Goal: Check status

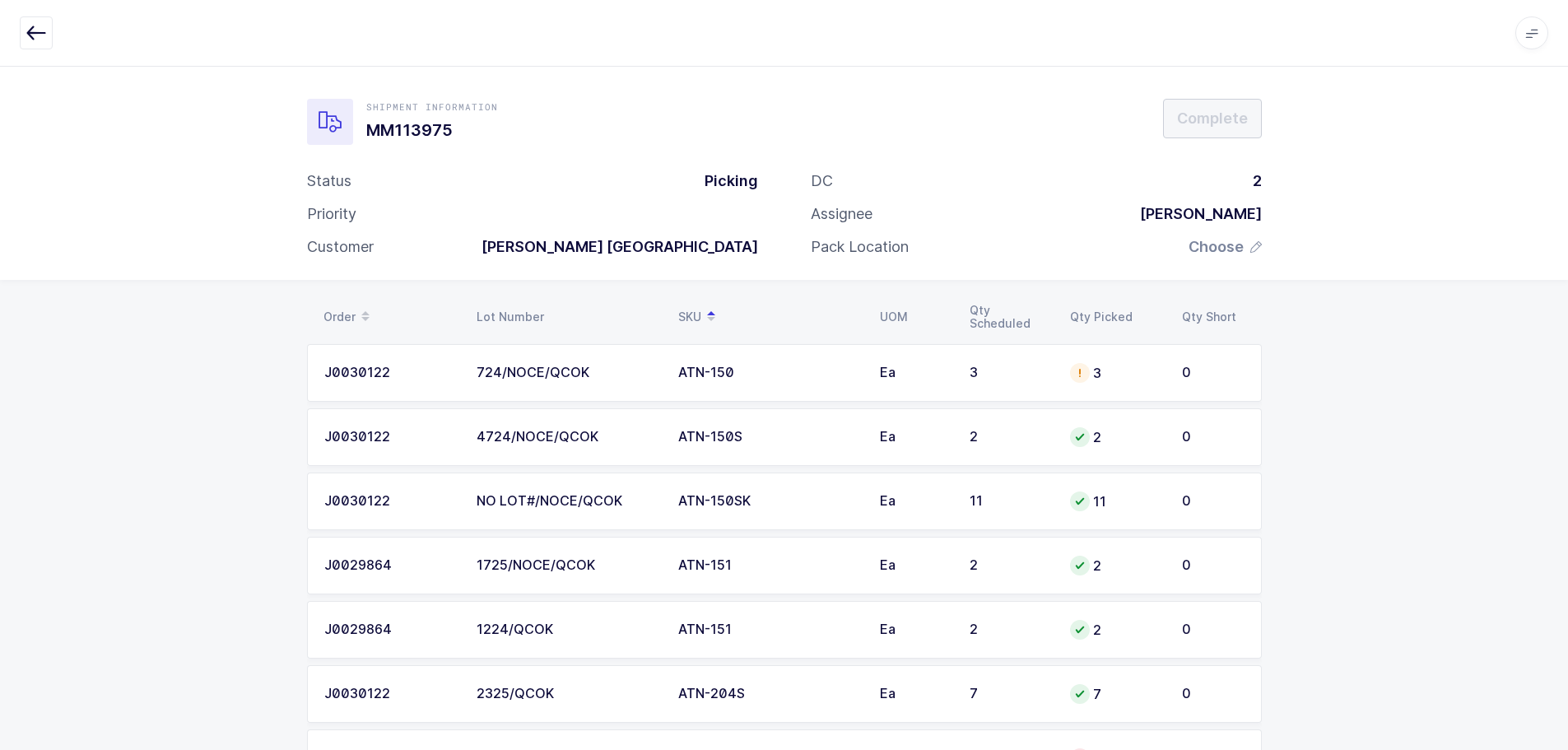
click at [31, 22] on button "button" at bounding box center [36, 32] width 33 height 33
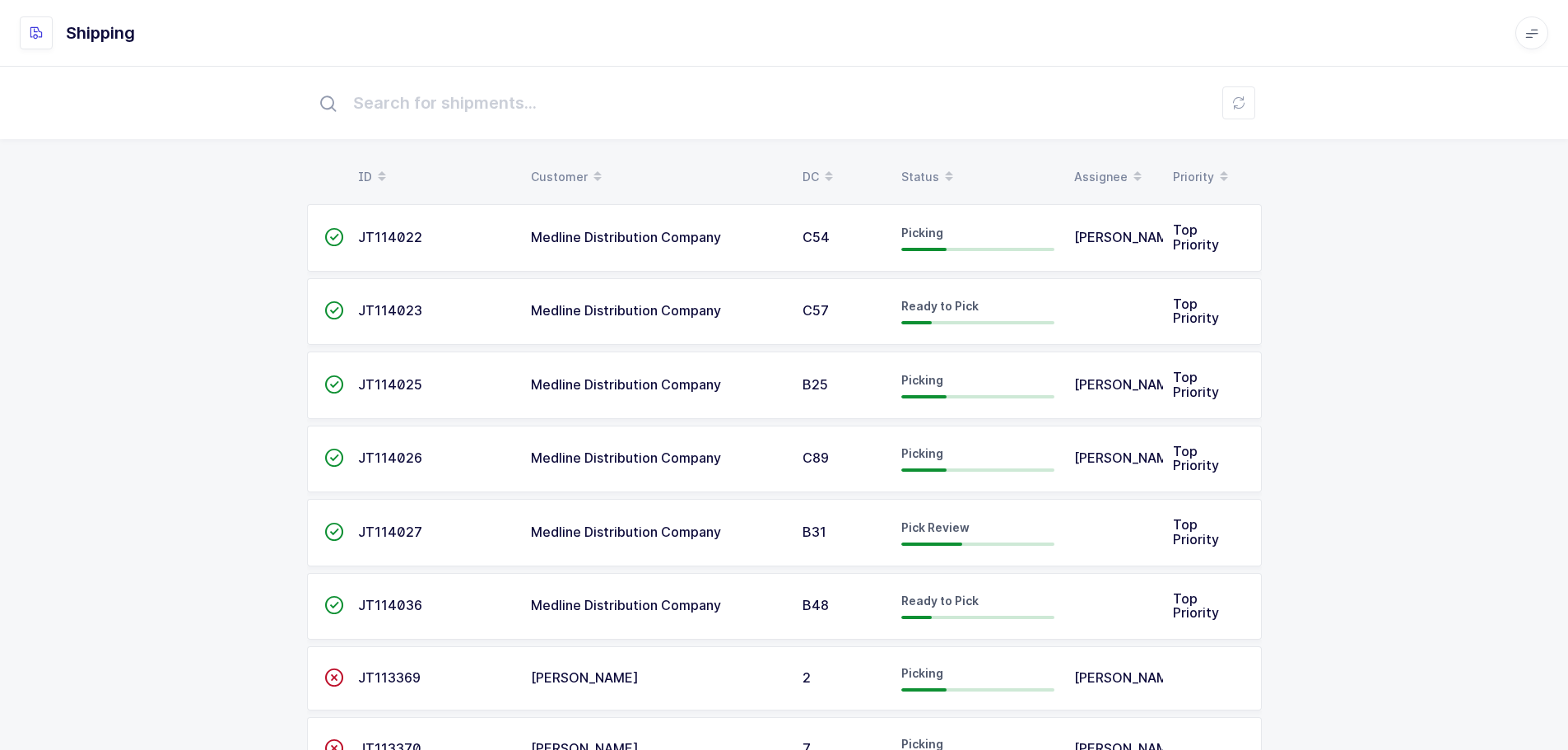
click at [920, 169] on div "Status" at bounding box center [977, 177] width 153 height 28
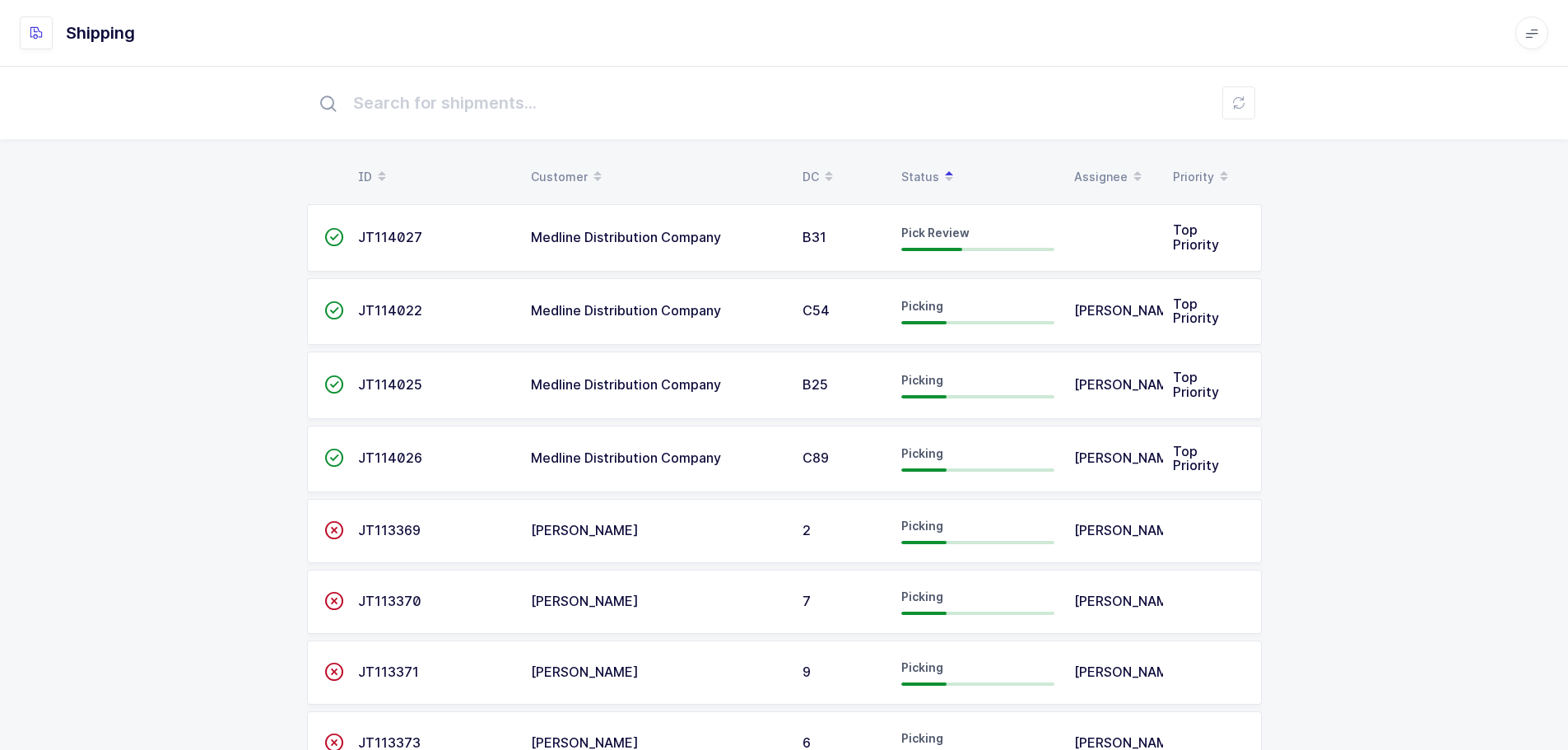
click at [400, 234] on span "JT114027" at bounding box center [390, 236] width 64 height 16
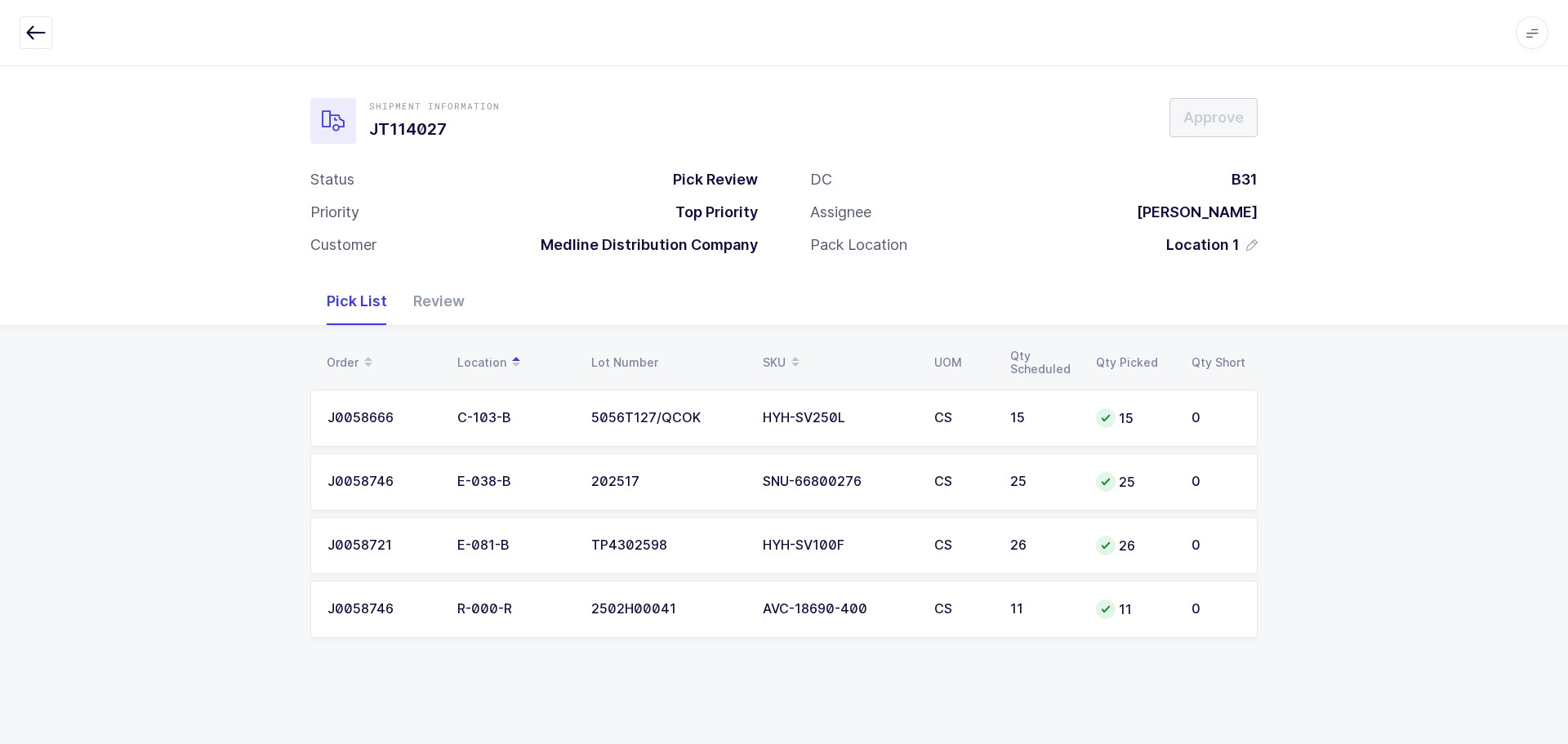
click at [33, 24] on icon "button" at bounding box center [36, 32] width 19 height 19
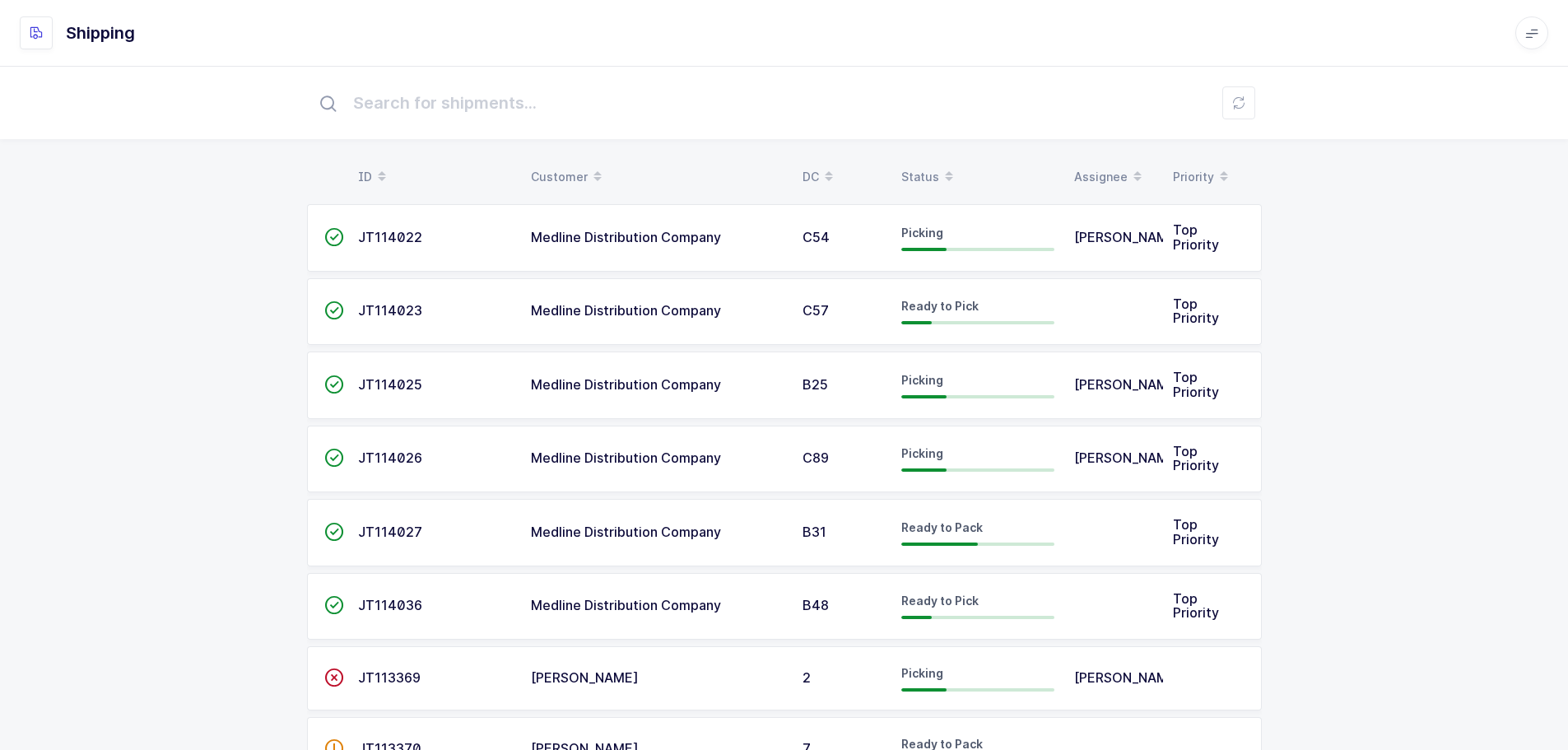
click at [919, 167] on div "Status" at bounding box center [977, 177] width 153 height 28
